Goal: Task Accomplishment & Management: Complete application form

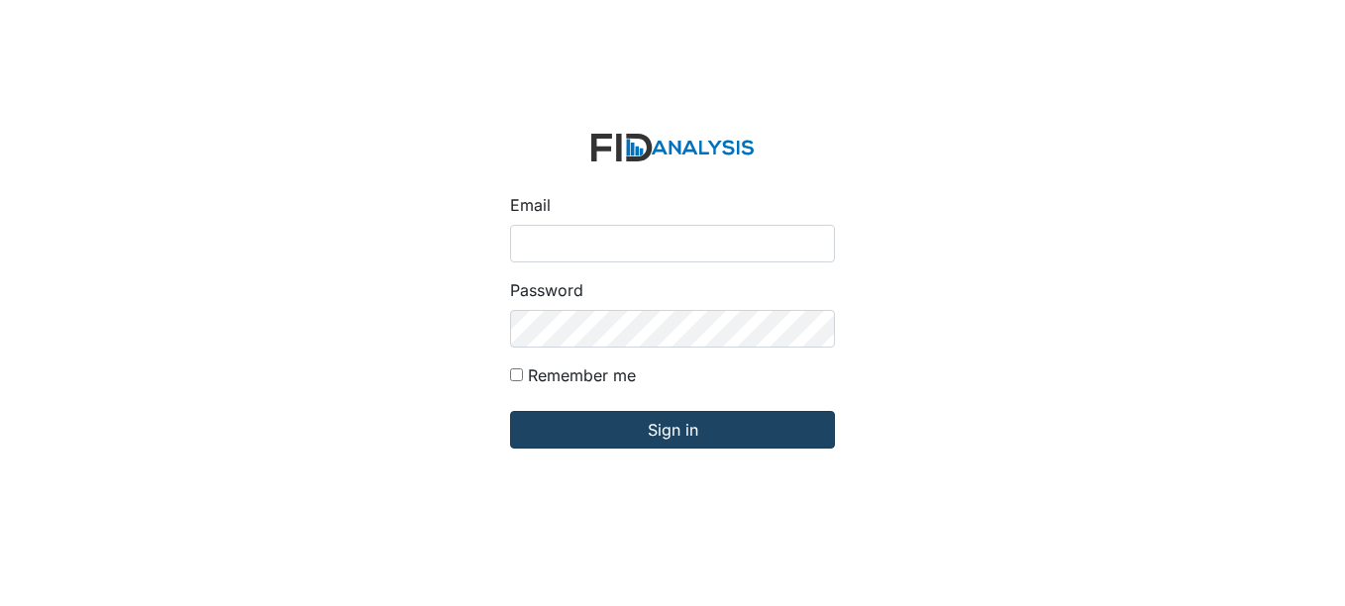
type input "[EMAIL_ADDRESS][DOMAIN_NAME]"
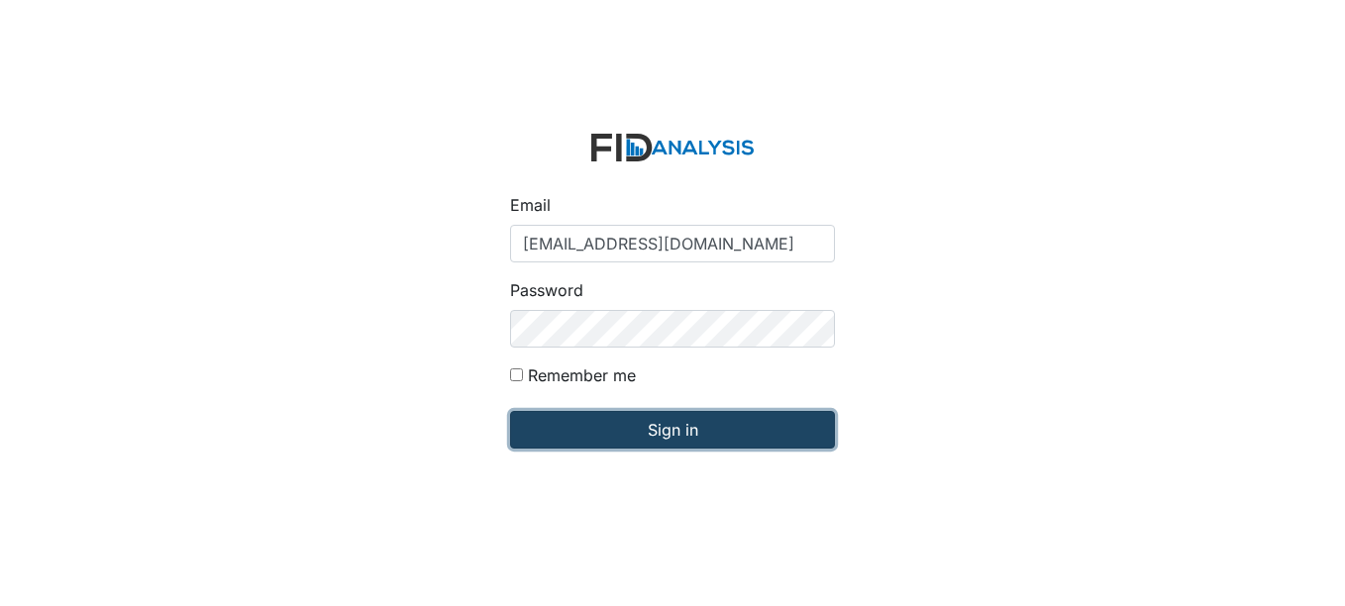
click at [677, 429] on input "Sign in" at bounding box center [672, 430] width 325 height 38
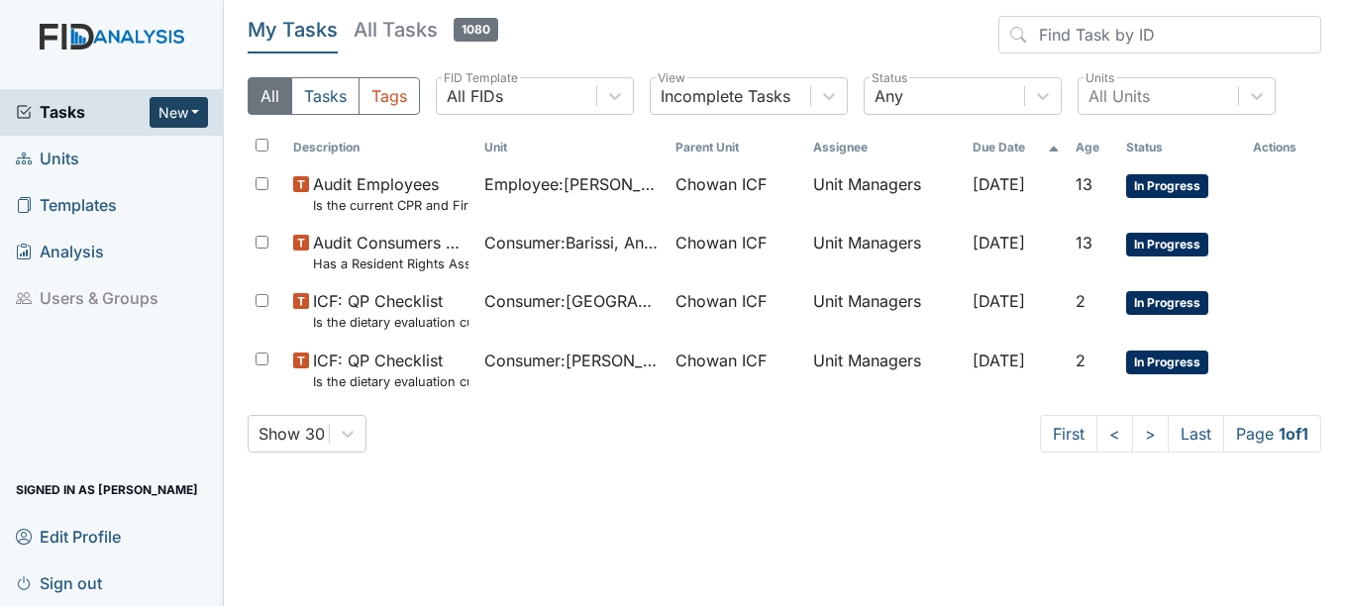
click at [170, 103] on button "New" at bounding box center [179, 112] width 59 height 31
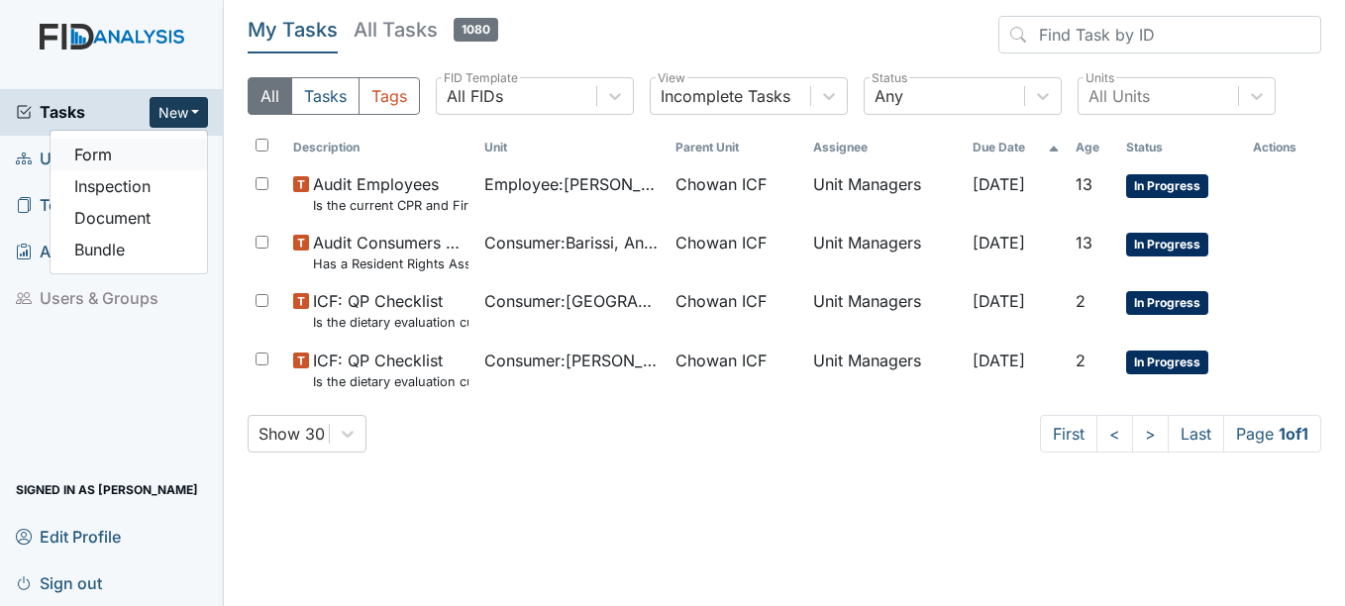
click at [157, 149] on link "Form" at bounding box center [129, 155] width 156 height 32
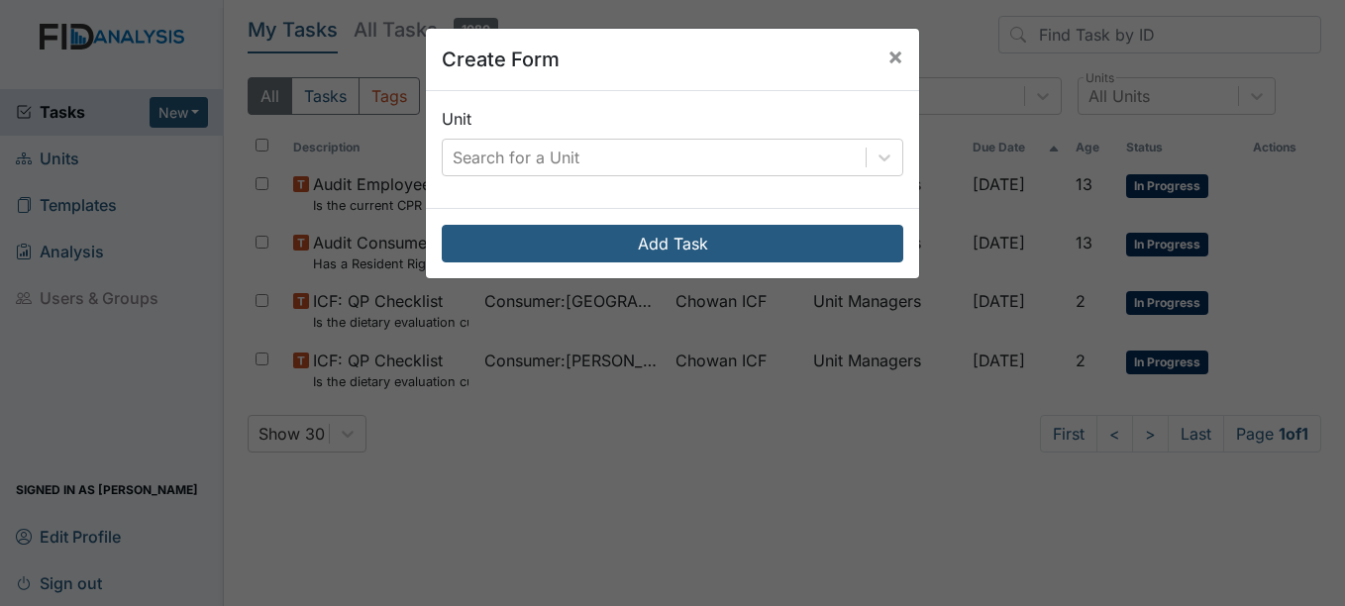
click at [800, 129] on div "Unit Search for a Unit" at bounding box center [673, 141] width 462 height 69
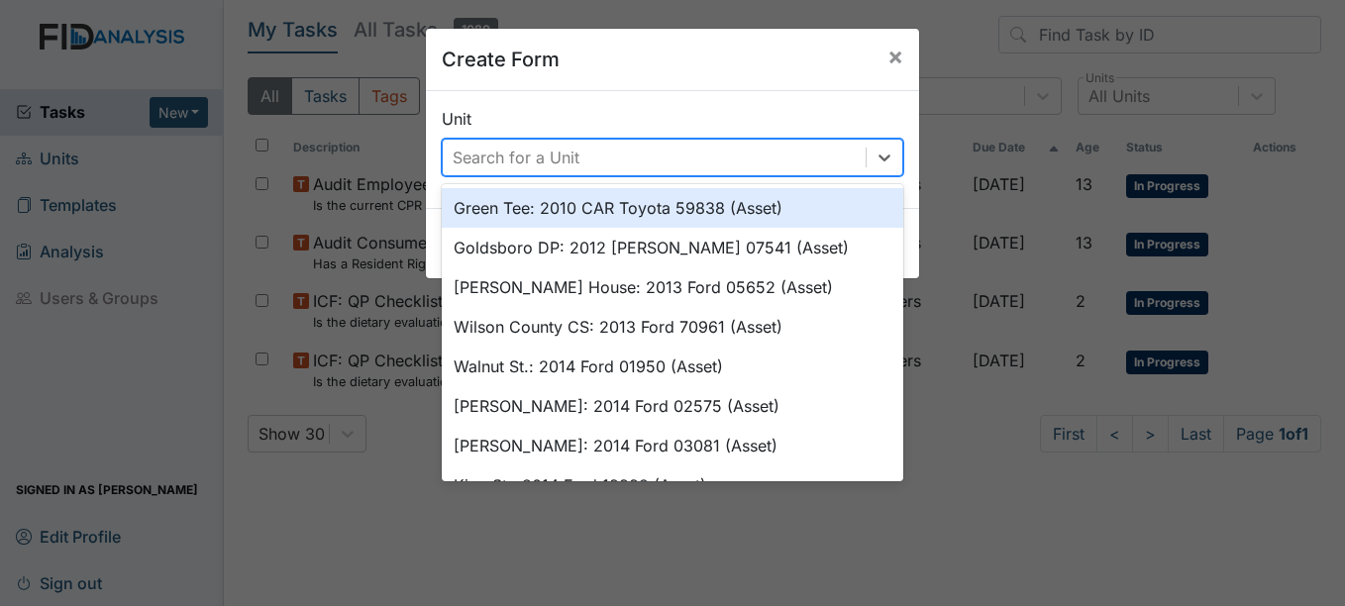
click at [783, 154] on div "Search for a Unit" at bounding box center [654, 158] width 423 height 36
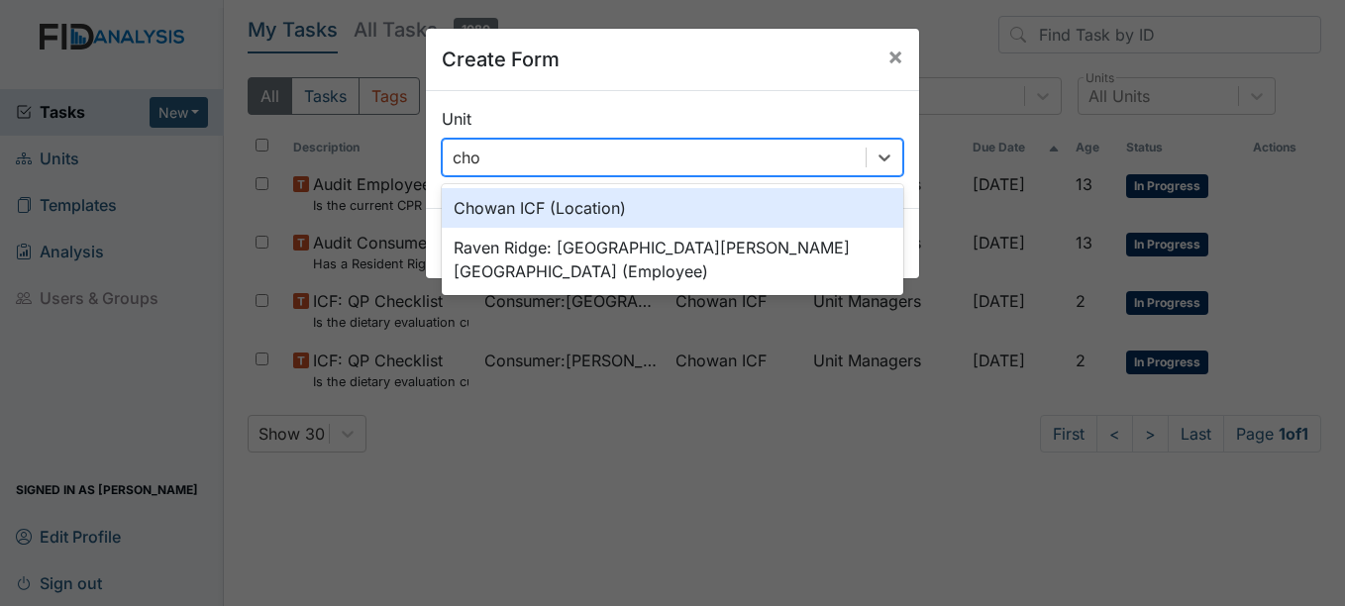
type input "chow"
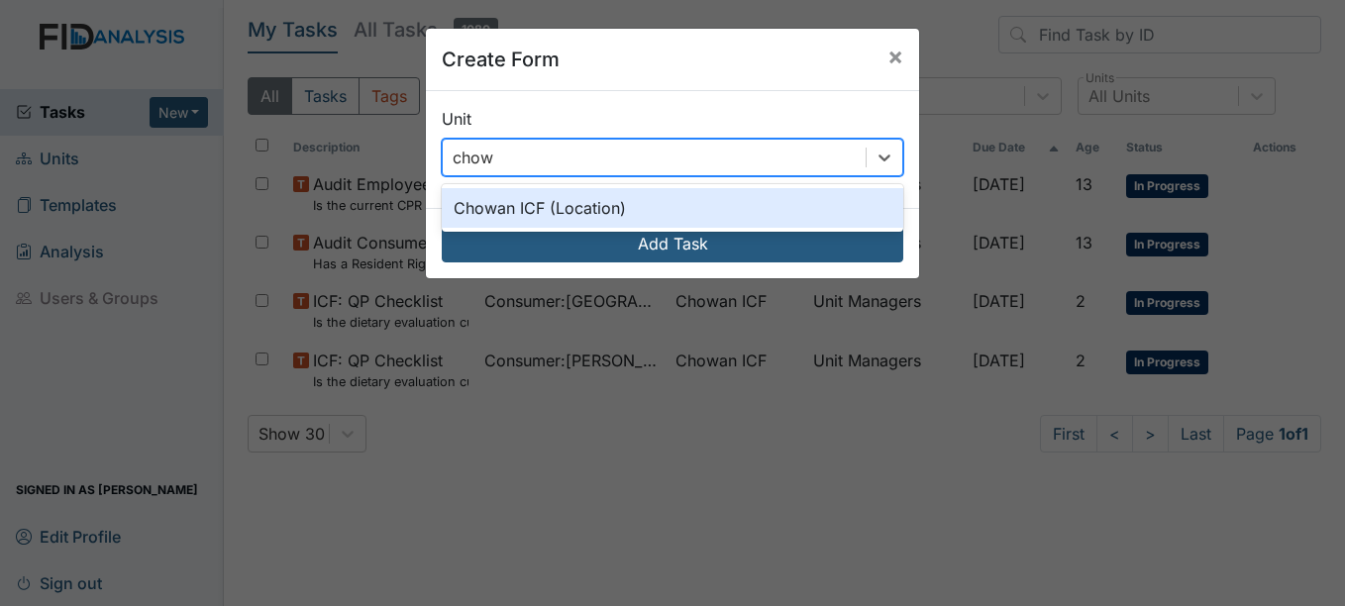
click at [619, 211] on div "Chowan ICF (Location)" at bounding box center [673, 208] width 462 height 40
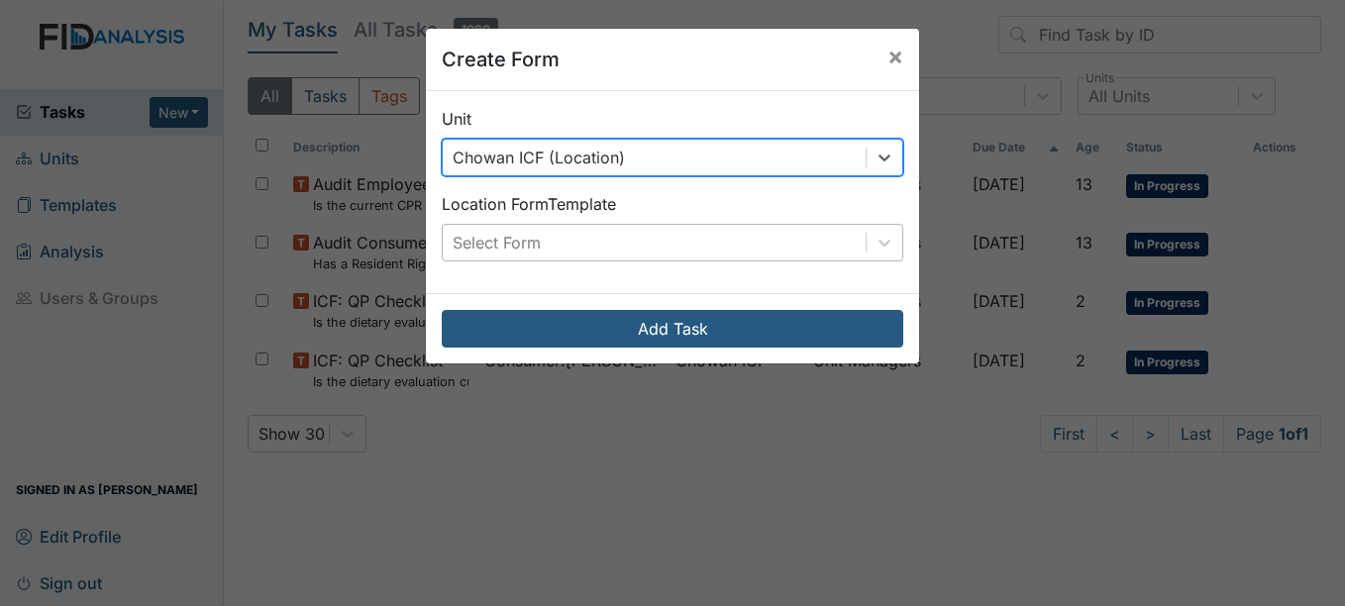
click at [688, 252] on div "Select Form" at bounding box center [654, 243] width 423 height 36
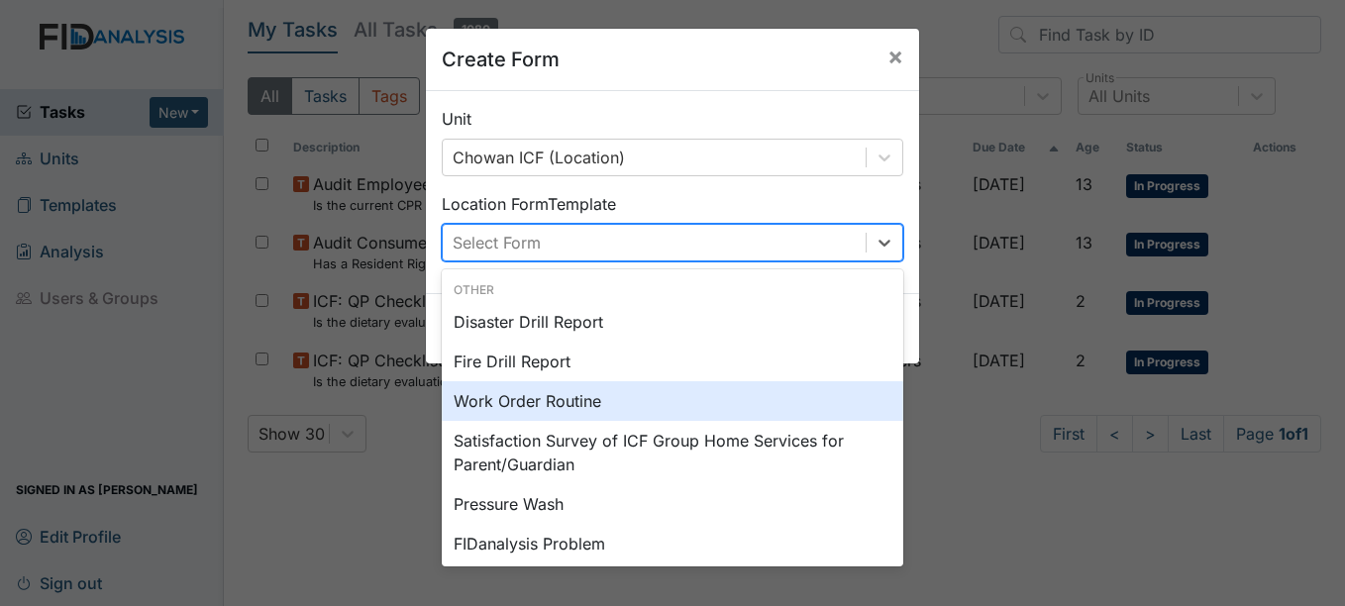
click at [667, 386] on div "Work Order Routine" at bounding box center [673, 401] width 462 height 40
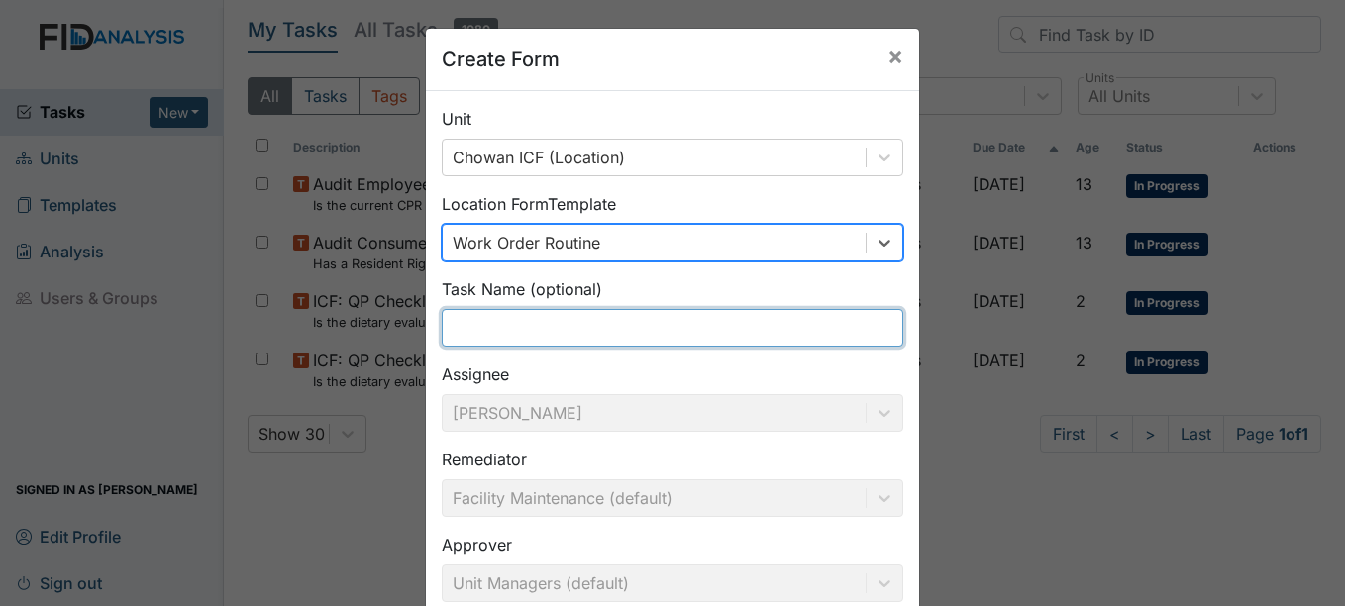
click at [655, 316] on input "text" at bounding box center [673, 328] width 462 height 38
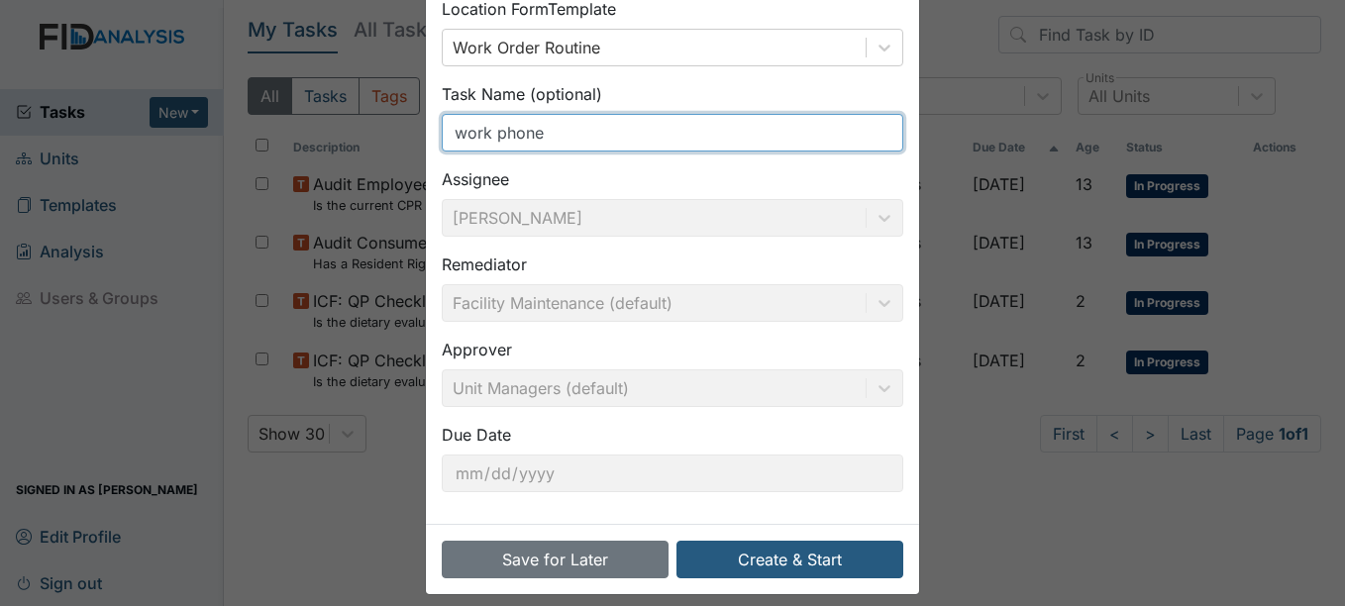
scroll to position [212, 0]
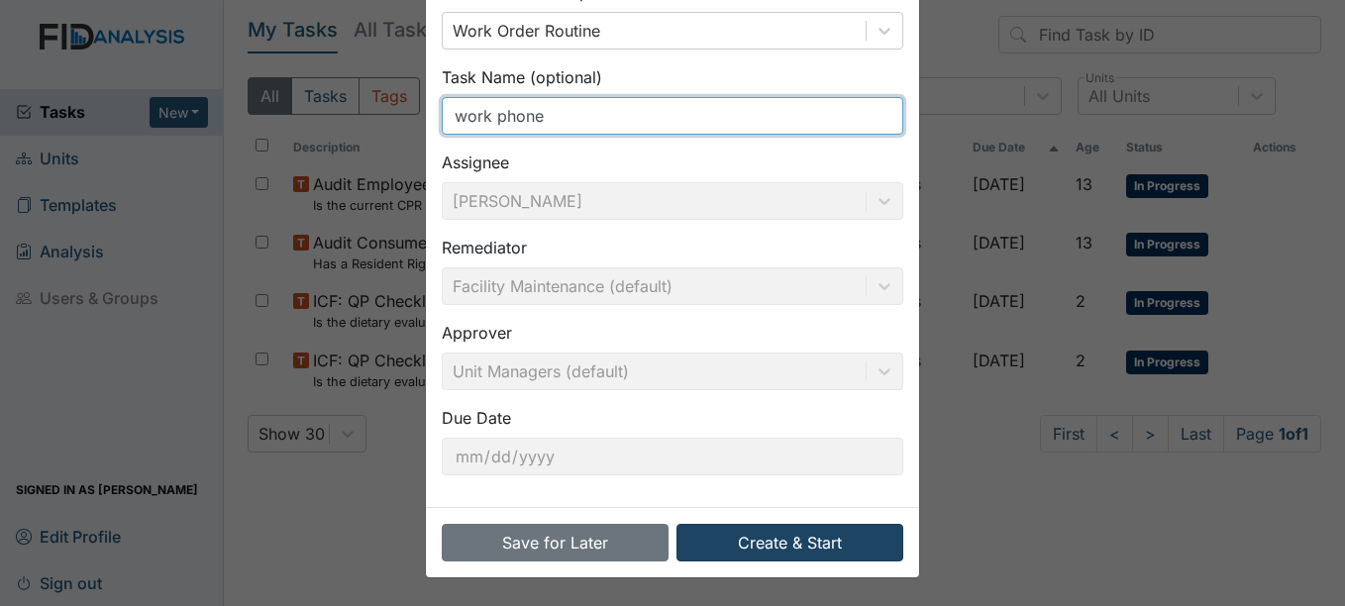
type input "work phone"
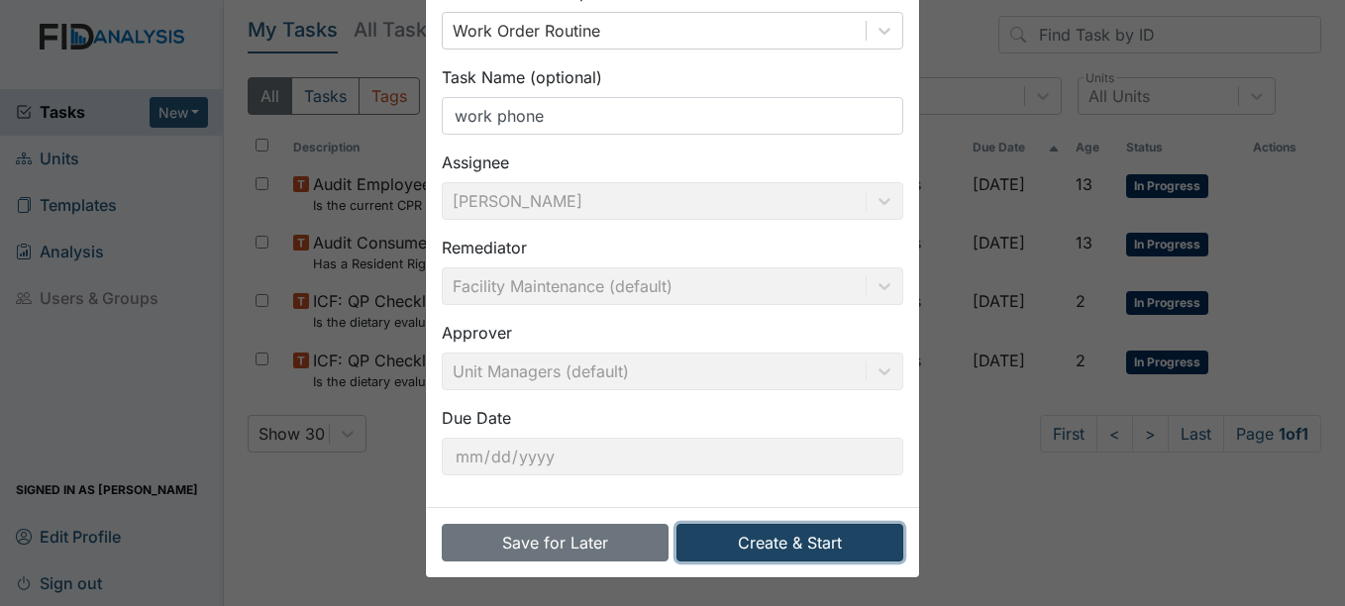
click at [745, 533] on button "Create & Start" at bounding box center [789, 543] width 227 height 38
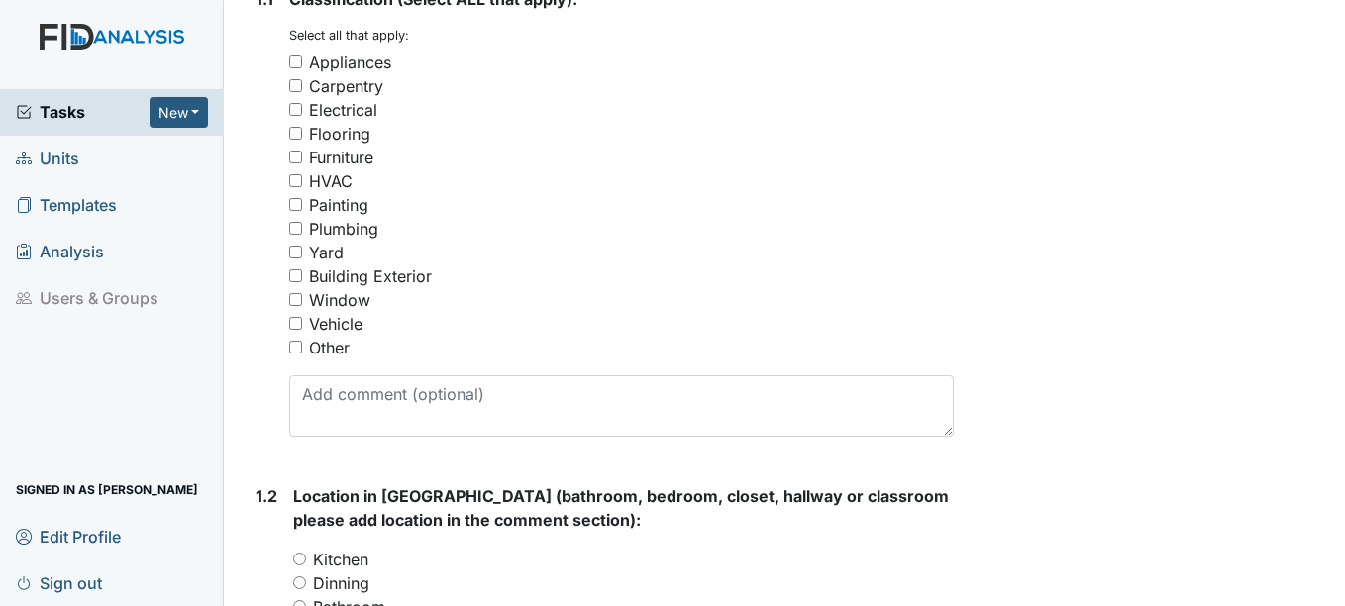
scroll to position [495, 0]
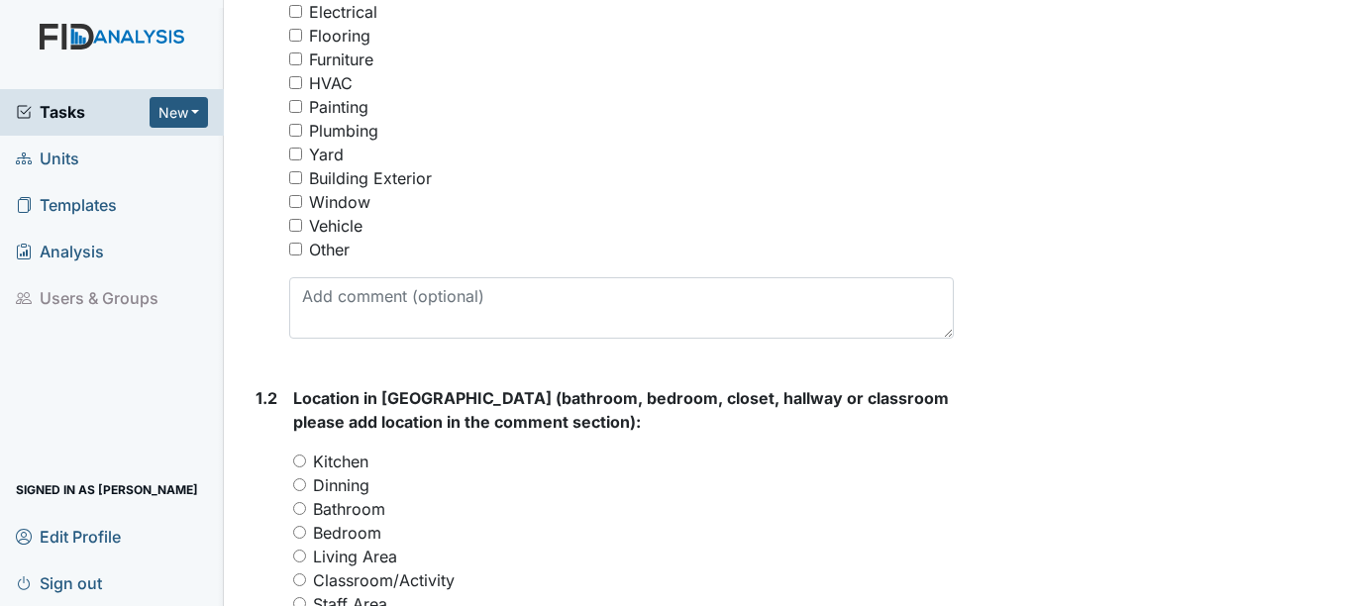
click at [338, 249] on div "Other" at bounding box center [329, 250] width 41 height 24
click at [302, 249] on input "Other" at bounding box center [295, 249] width 13 height 13
checkbox input "true"
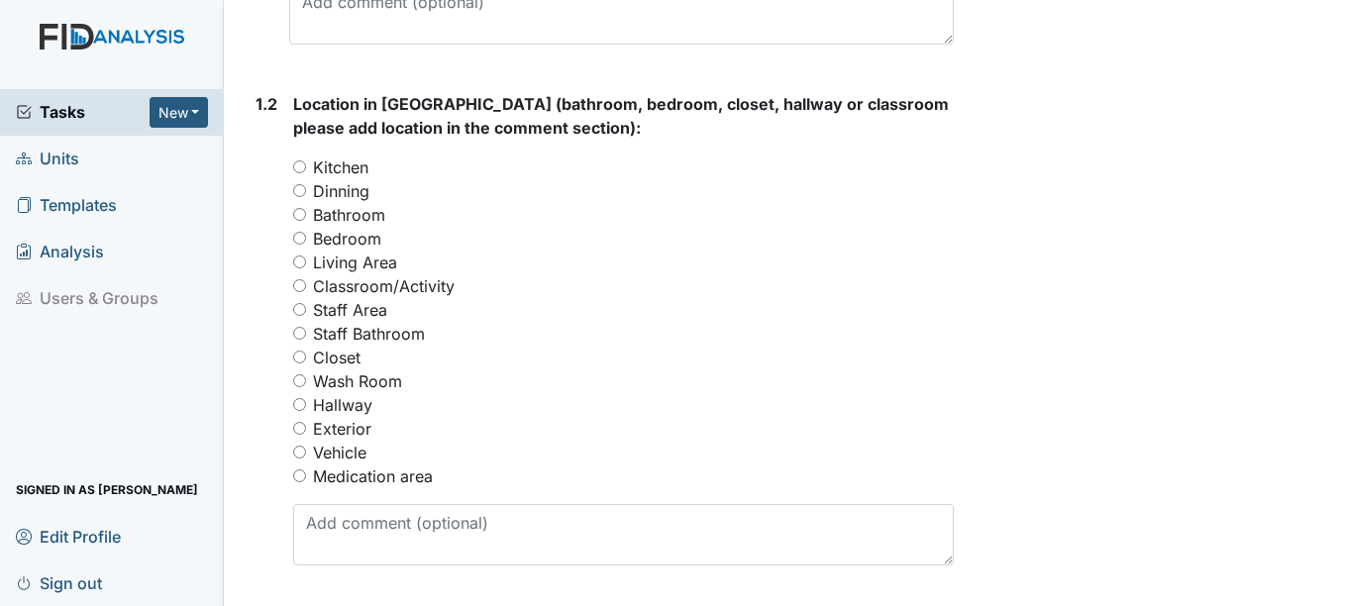
scroll to position [792, 0]
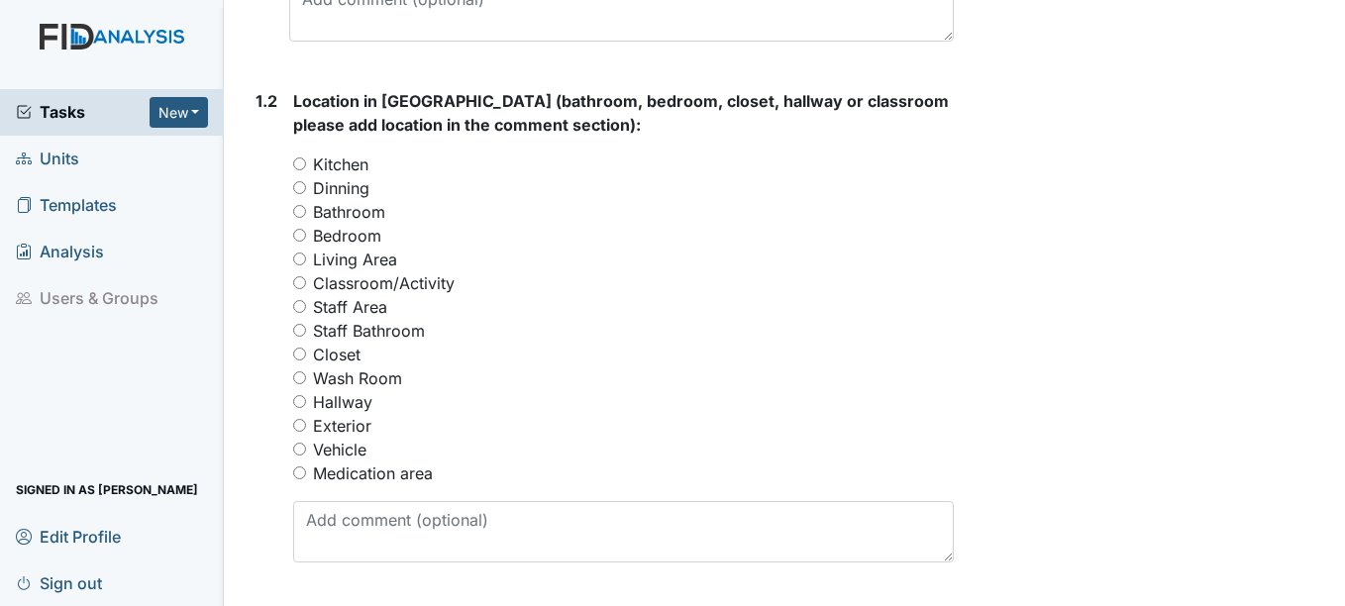
click at [1298, 323] on div "Archive Task × Are you sure you want to archive this task? It will appear as in…" at bounding box center [1152, 294] width 367 height 2140
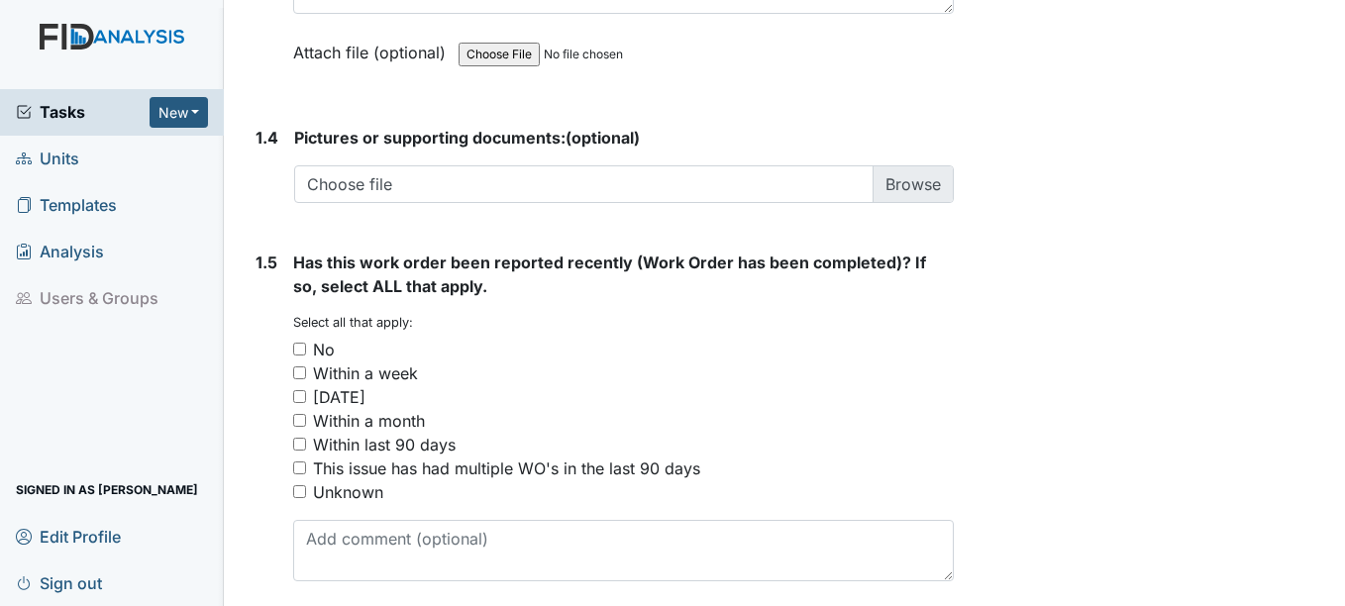
scroll to position [1566, 0]
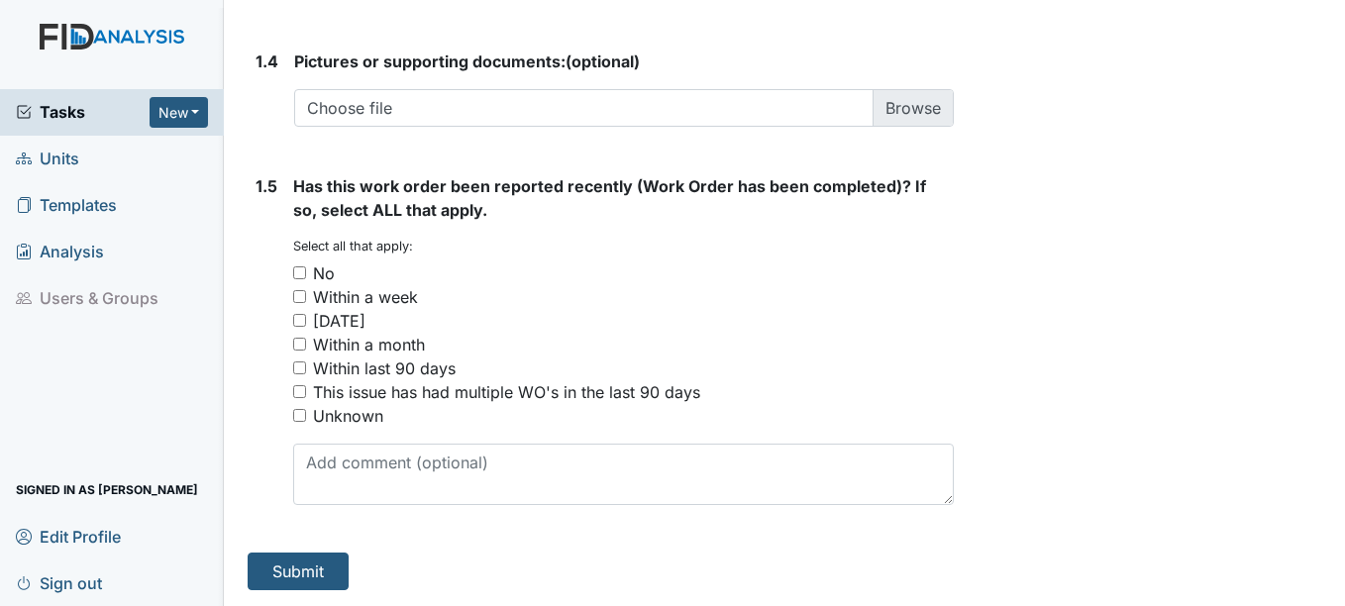
click at [330, 277] on div "No" at bounding box center [324, 273] width 22 height 24
click at [306, 277] on input "No" at bounding box center [299, 272] width 13 height 13
checkbox input "true"
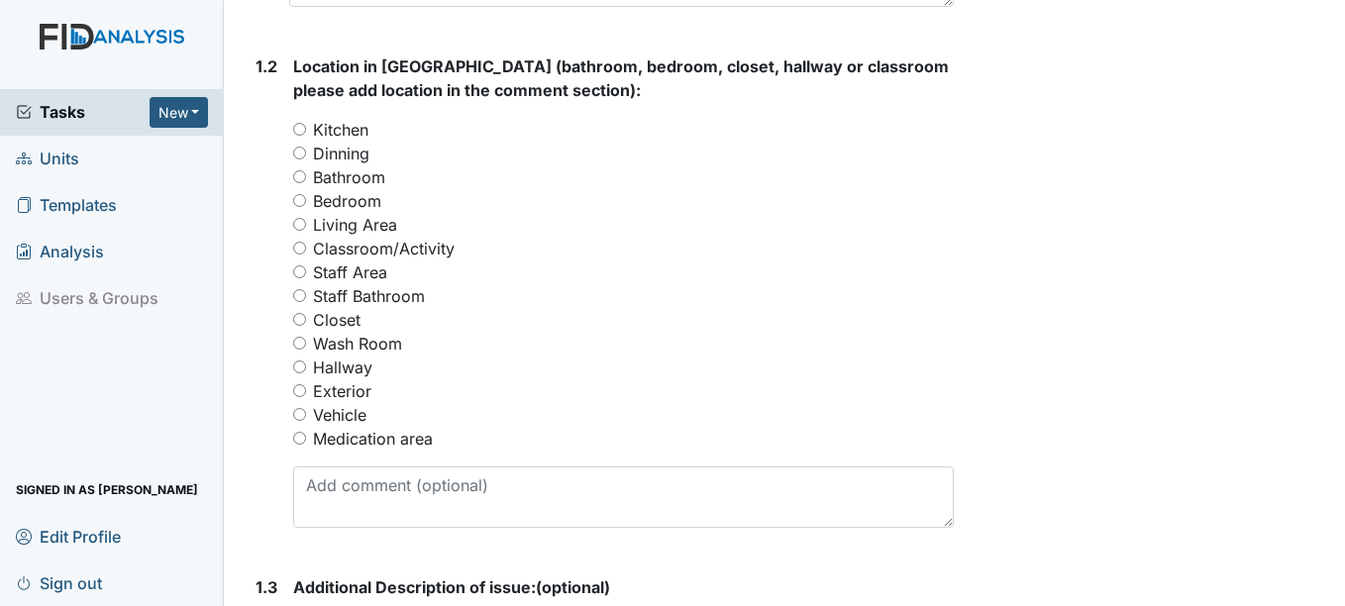
scroll to position [792, 0]
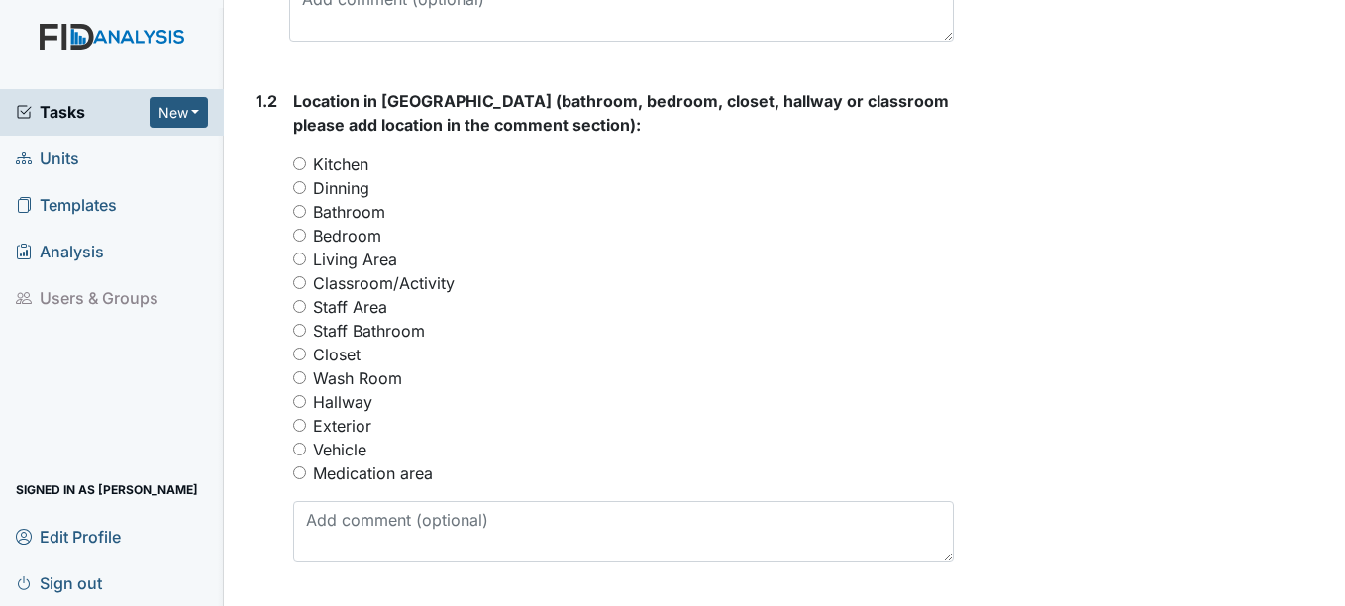
drag, startPoint x: 554, startPoint y: 127, endPoint x: 468, endPoint y: 241, distance: 142.2
click at [468, 241] on div "Location in [GEOGRAPHIC_DATA] (bathroom, bedroom, closet, hallway or classroom …" at bounding box center [623, 325] width 660 height 473
drag, startPoint x: 468, startPoint y: 241, endPoint x: 552, endPoint y: 256, distance: 84.5
click at [552, 256] on div "Living Area" at bounding box center [623, 260] width 660 height 24
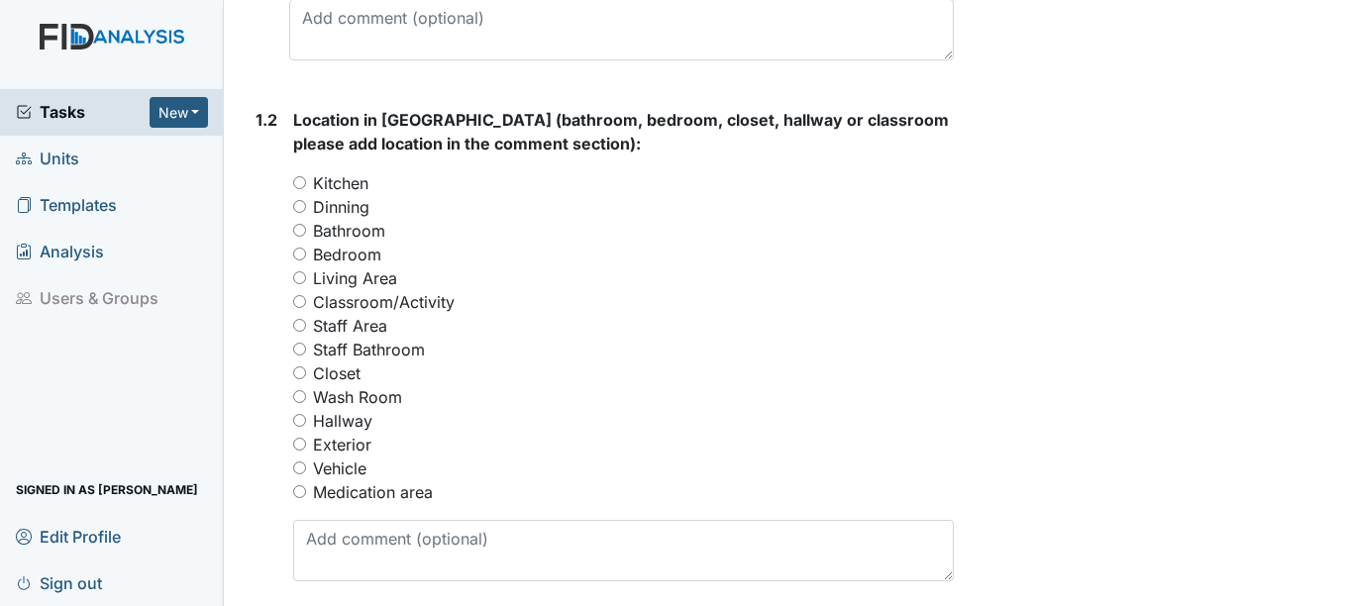
scroll to position [0, 0]
